Goal: Book appointment/travel/reservation

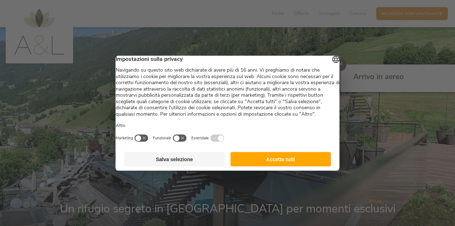
click at [275, 166] on button "Accetta tutti" at bounding box center [280, 159] width 101 height 14
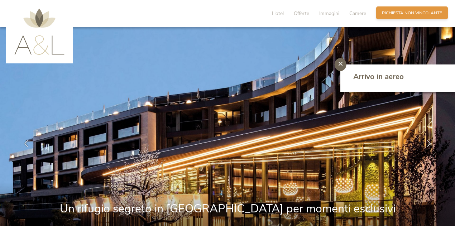
click at [411, 14] on span "Richiesta non vincolante" at bounding box center [412, 13] width 60 height 6
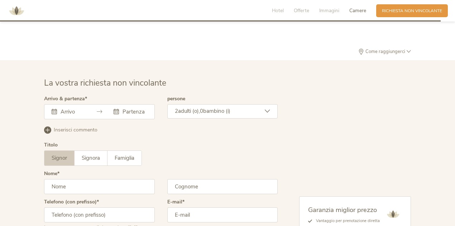
scroll to position [1776, 0]
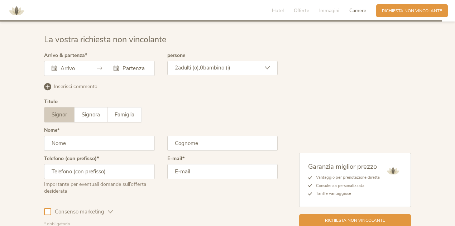
click at [79, 65] on input "text" at bounding box center [72, 68] width 26 height 7
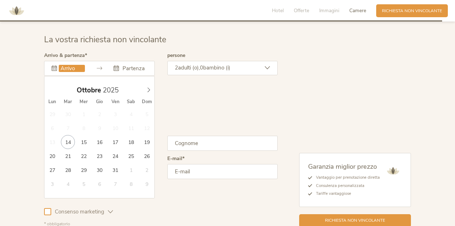
click at [147, 88] on div "Ottobre 2025" at bounding box center [99, 90] width 110 height 14
click at [148, 87] on icon at bounding box center [148, 89] width 5 height 5
type input "29.11.2025"
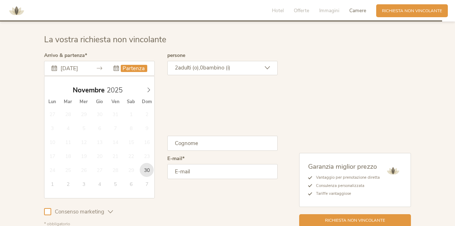
type input "30.11.2025"
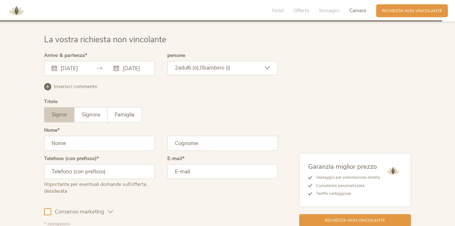
click at [76, 65] on input "29.11.2025" at bounding box center [72, 68] width 26 height 7
click at [69, 141] on input "text" at bounding box center [99, 143] width 111 height 15
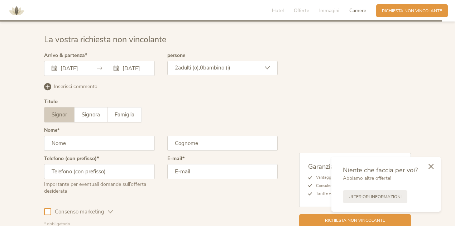
type input "Fabio"
type input "Pettenò"
type input "3381850910"
type input "fabiopette@gmail.com"
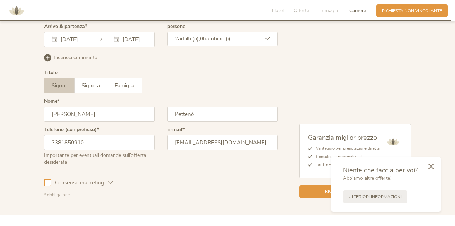
scroll to position [1812, 0]
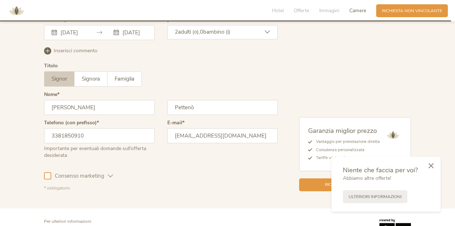
click at [431, 168] on icon at bounding box center [430, 165] width 5 height 5
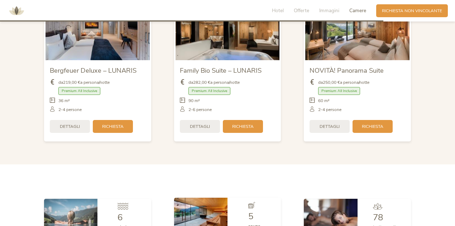
scroll to position [1398, 0]
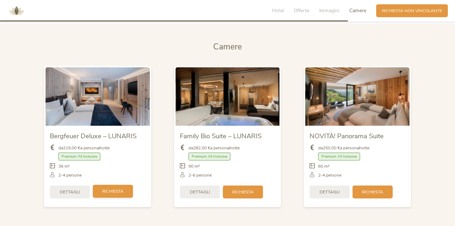
click at [114, 188] on span "Richiesta" at bounding box center [112, 191] width 21 height 6
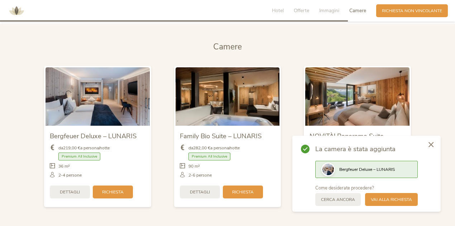
click at [433, 151] on div at bounding box center [430, 145] width 19 height 20
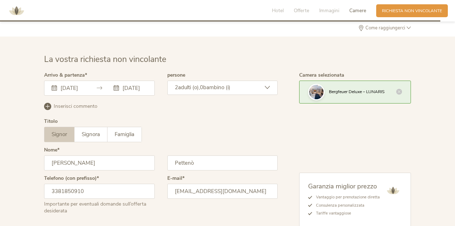
scroll to position [1828, 0]
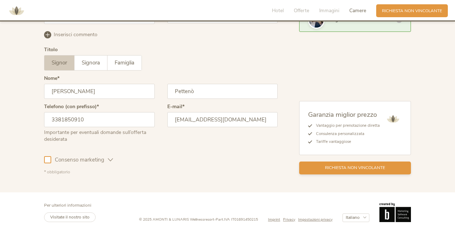
click at [347, 165] on span "Richiesta non vincolante" at bounding box center [355, 168] width 60 height 6
